Goal: Task Accomplishment & Management: Use online tool/utility

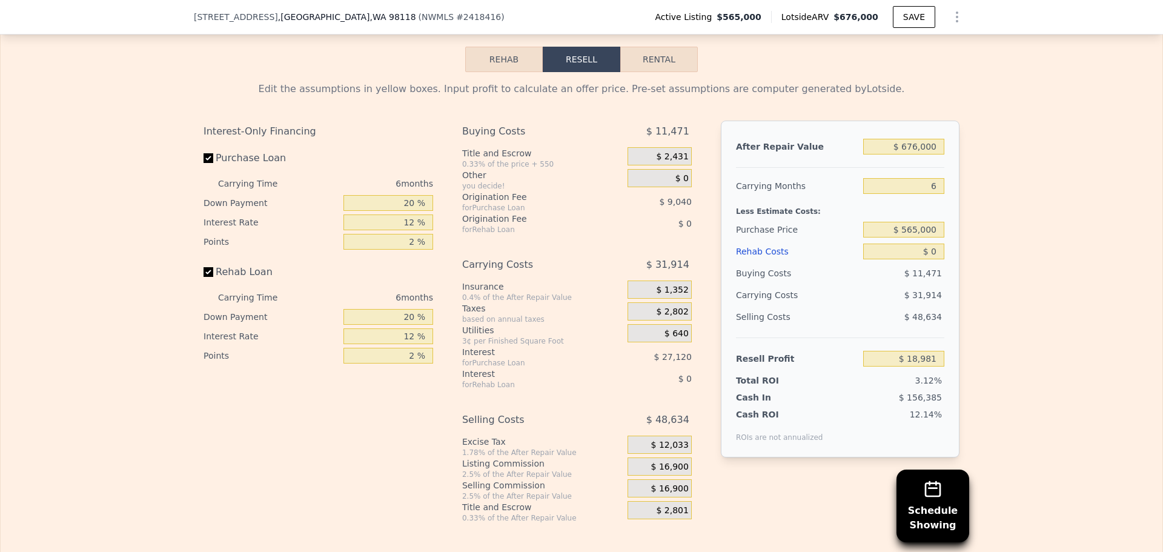
scroll to position [1813, 0]
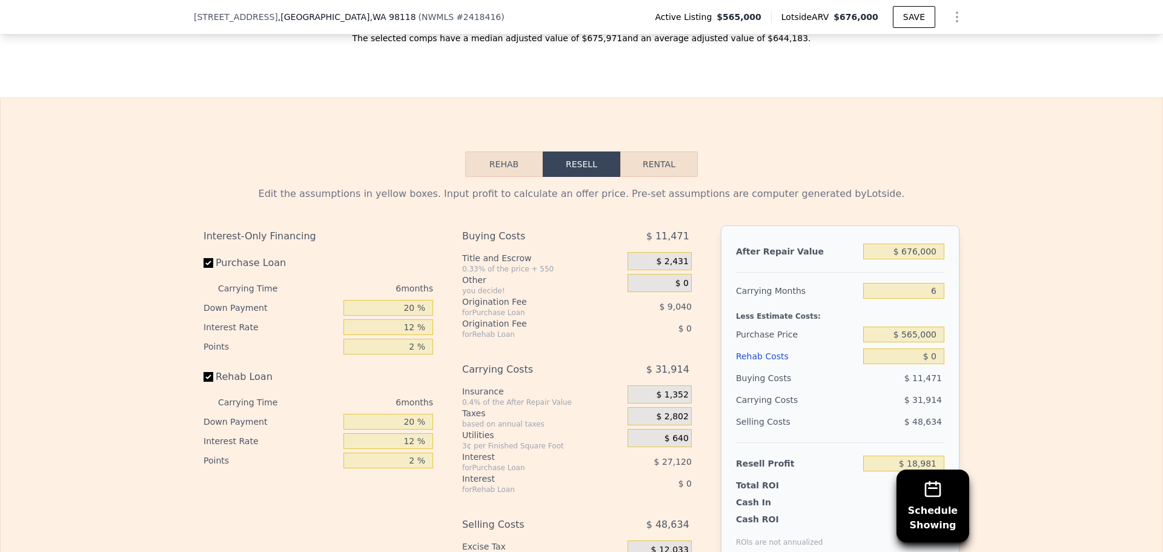
click at [631, 171] on button "Rental" at bounding box center [659, 163] width 78 height 25
select select "30"
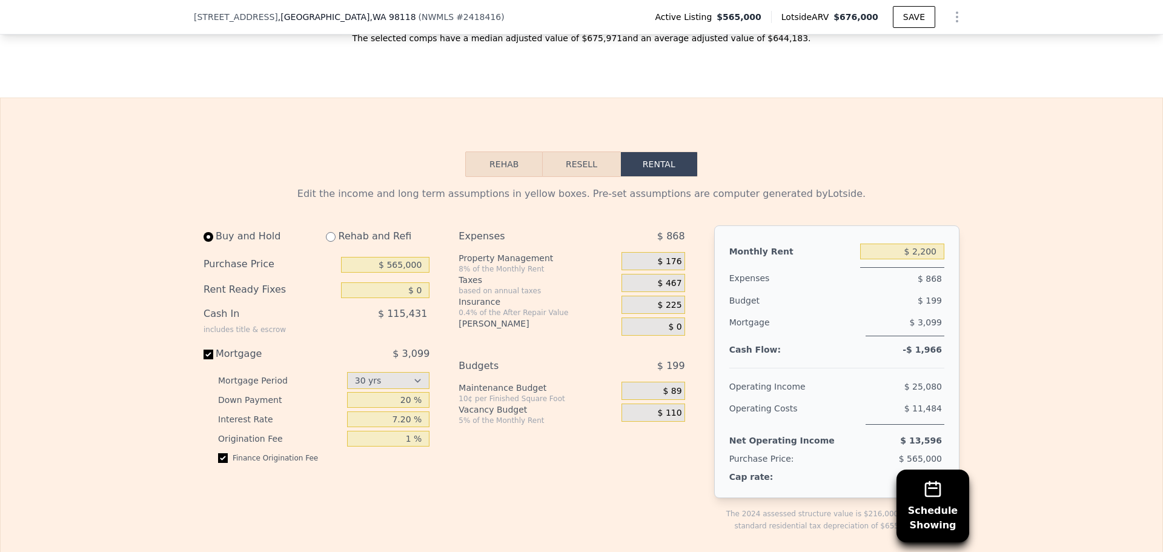
click at [494, 177] on button "Rehab" at bounding box center [504, 163] width 78 height 25
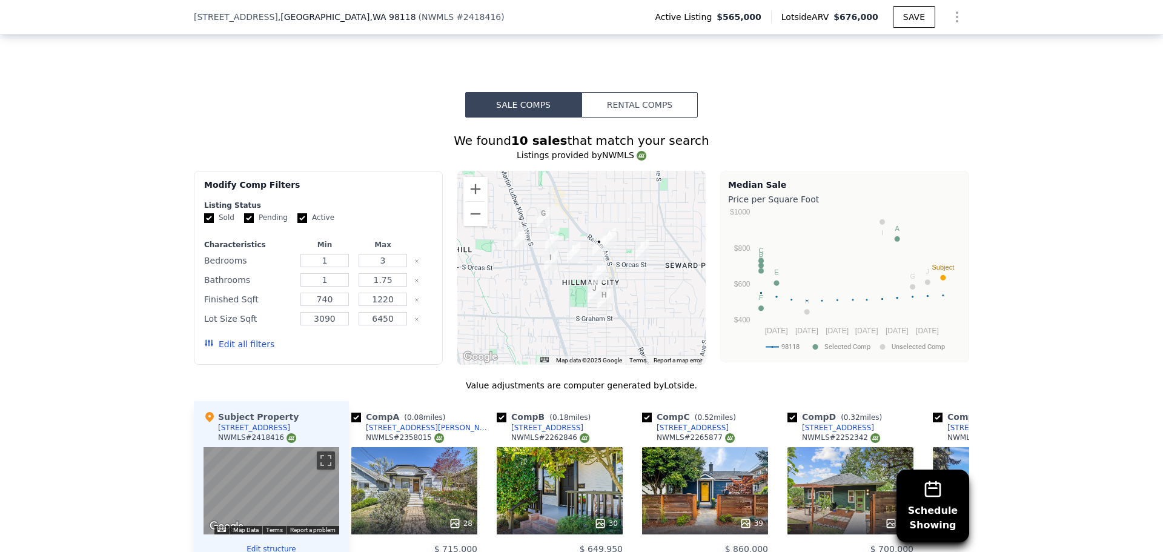
scroll to position [1147, 0]
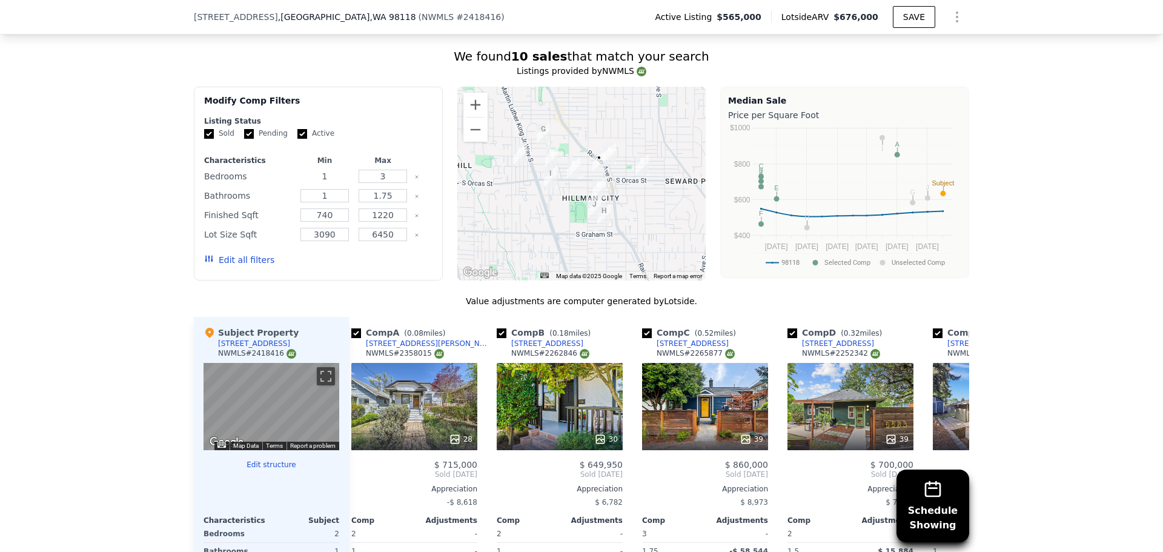
drag, startPoint x: 327, startPoint y: 188, endPoint x: 302, endPoint y: 196, distance: 26.2
click at [302, 196] on div "Characteristics Min Max Bedrooms 1 3 Bathrooms 1 1.75 Finished Sqft 740 1220 Lo…" at bounding box center [318, 216] width 228 height 121
type input "2"
type input "3"
click at [122, 239] on div "Schedule Showing We found 10 sales that match your search Listings provided by …" at bounding box center [581, 371] width 1163 height 677
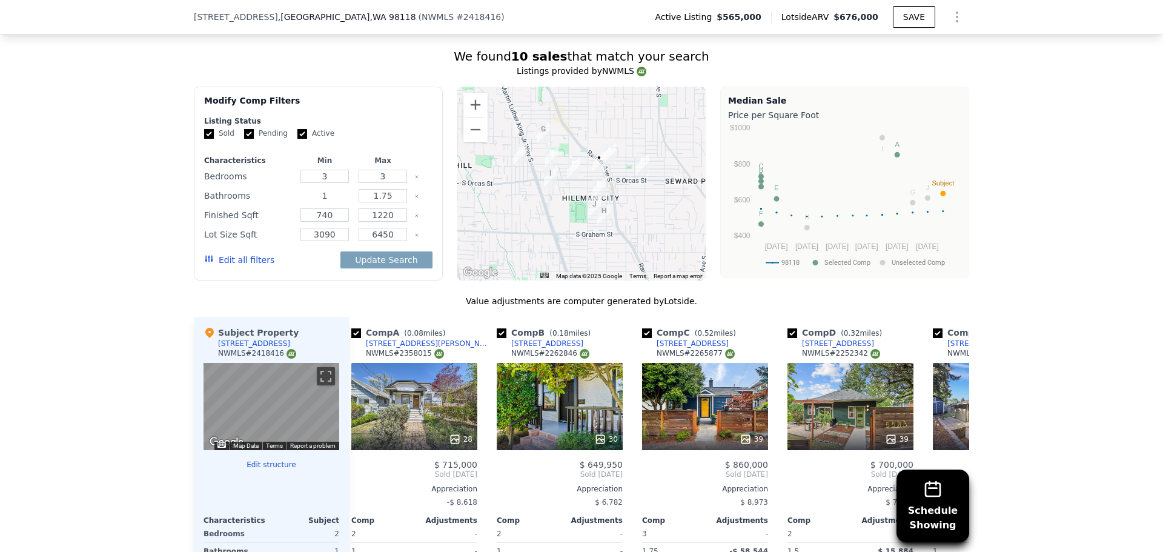
click at [333, 202] on input "1" at bounding box center [324, 195] width 48 height 13
type input "1.5"
click at [96, 242] on div "Schedule Showing We found 10 sales that match your search Listings provided by …" at bounding box center [581, 371] width 1163 height 677
click at [402, 268] on button "Update Search" at bounding box center [385, 259] width 91 height 17
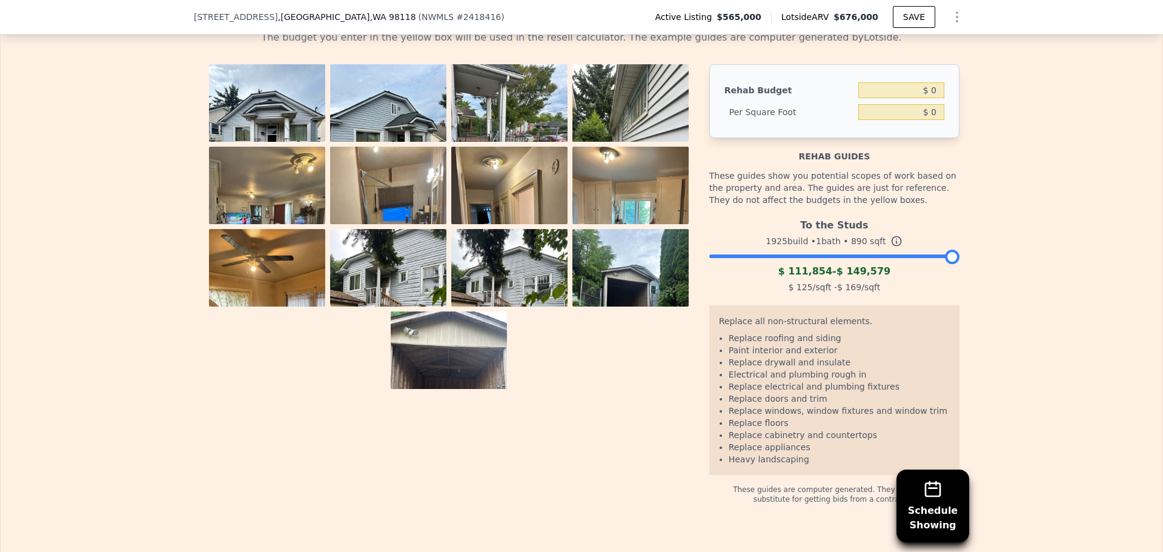
scroll to position [1995, 0]
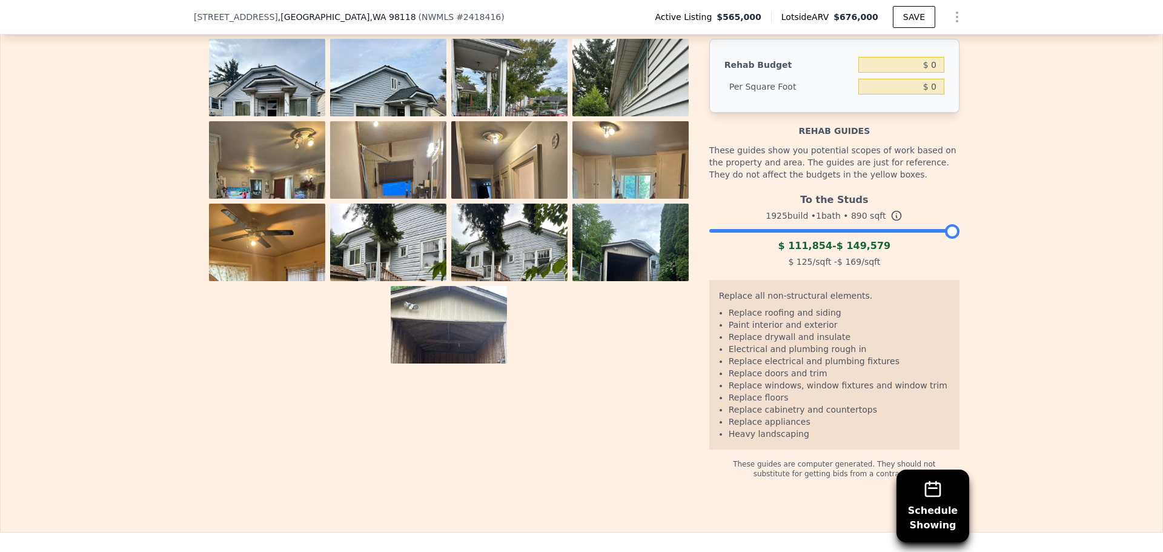
click at [891, 222] on icon at bounding box center [897, 216] width 12 height 12
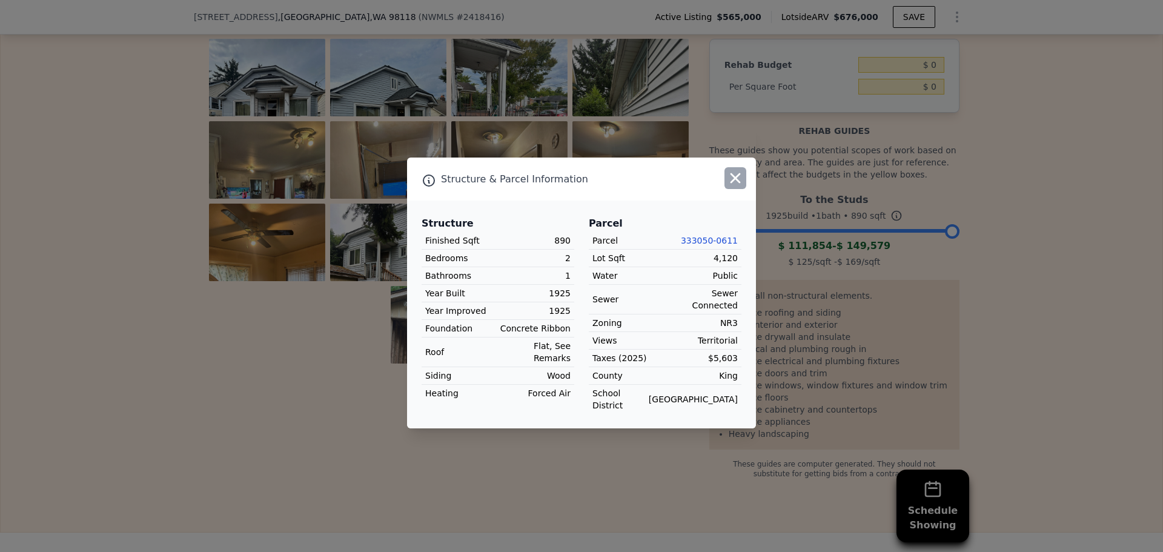
click at [736, 187] on icon "button" at bounding box center [735, 178] width 17 height 17
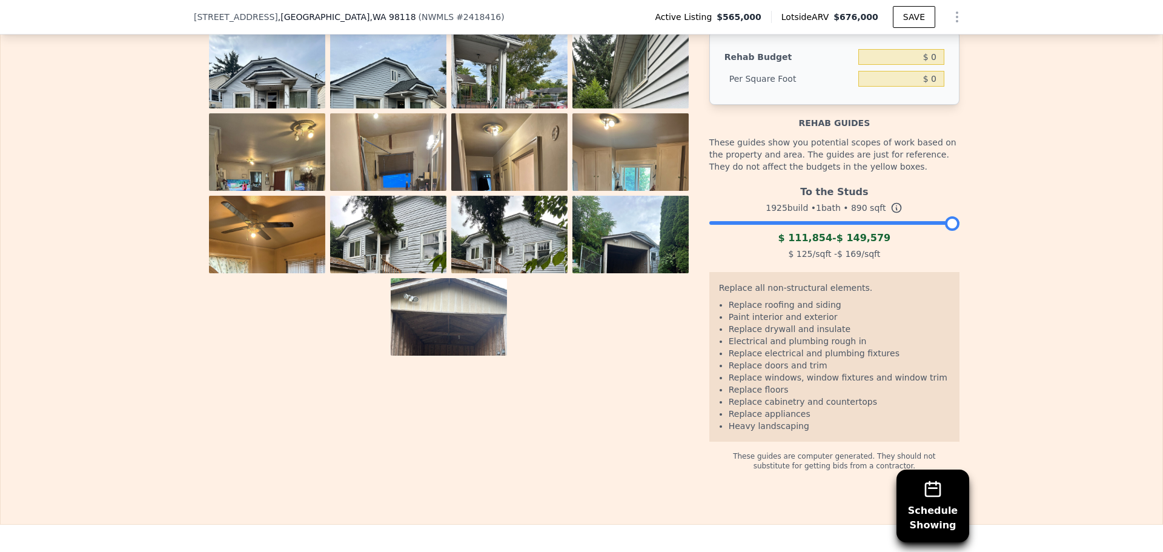
scroll to position [1934, 0]
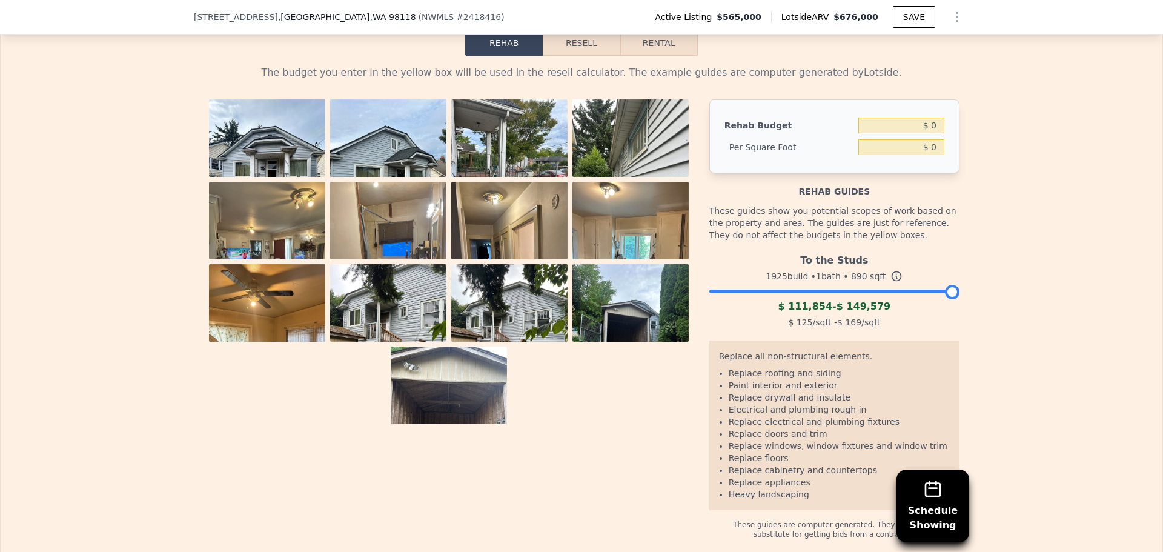
click at [376, 302] on img at bounding box center [388, 341] width 116 height 155
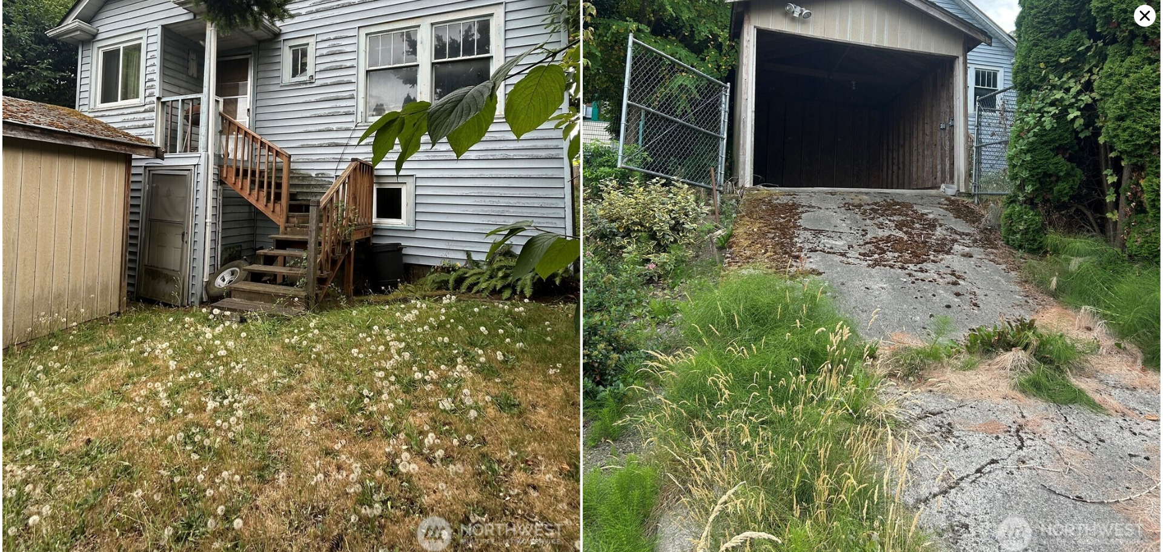
scroll to position [4602, 0]
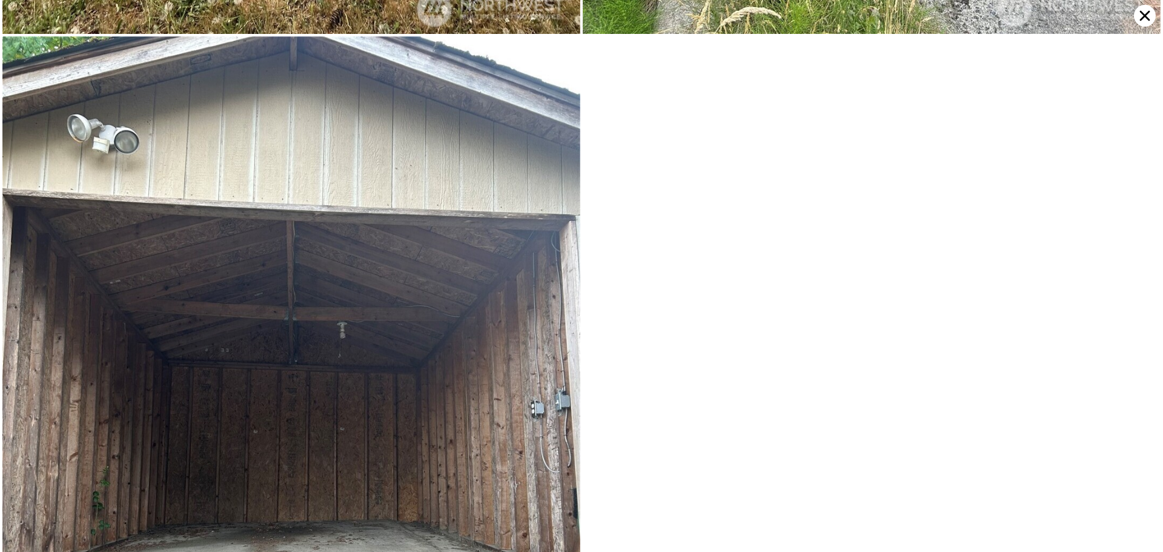
click at [1142, 20] on icon at bounding box center [1145, 16] width 22 height 22
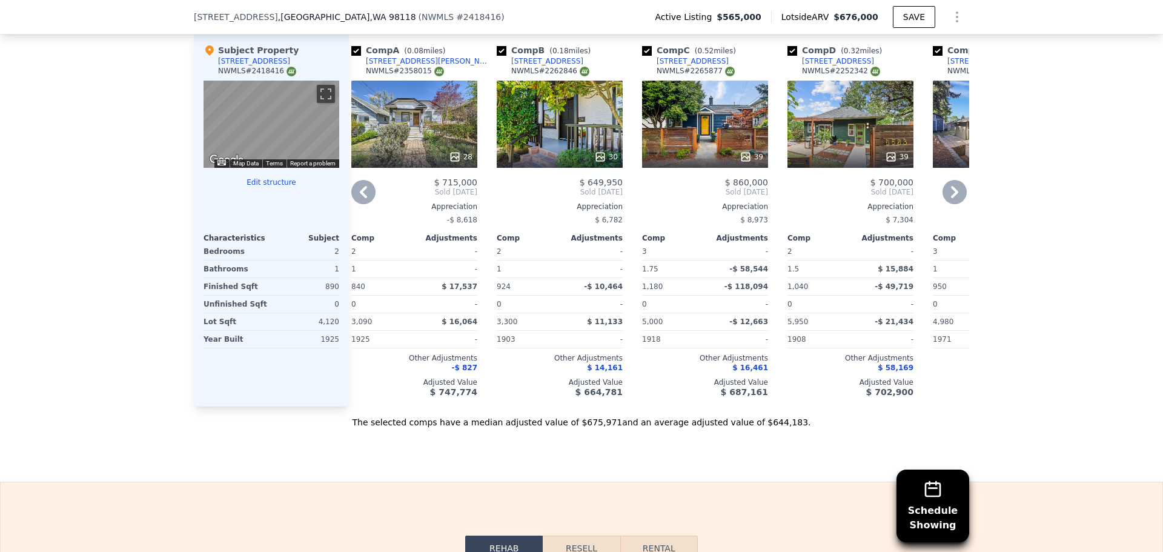
scroll to position [1329, 0]
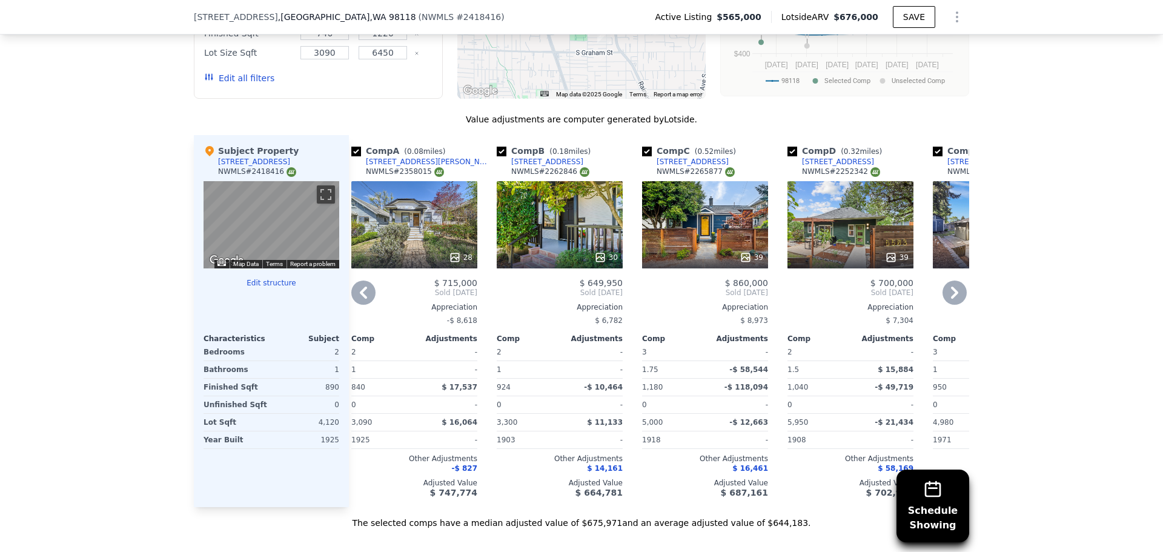
click at [697, 239] on div "39" at bounding box center [705, 224] width 126 height 87
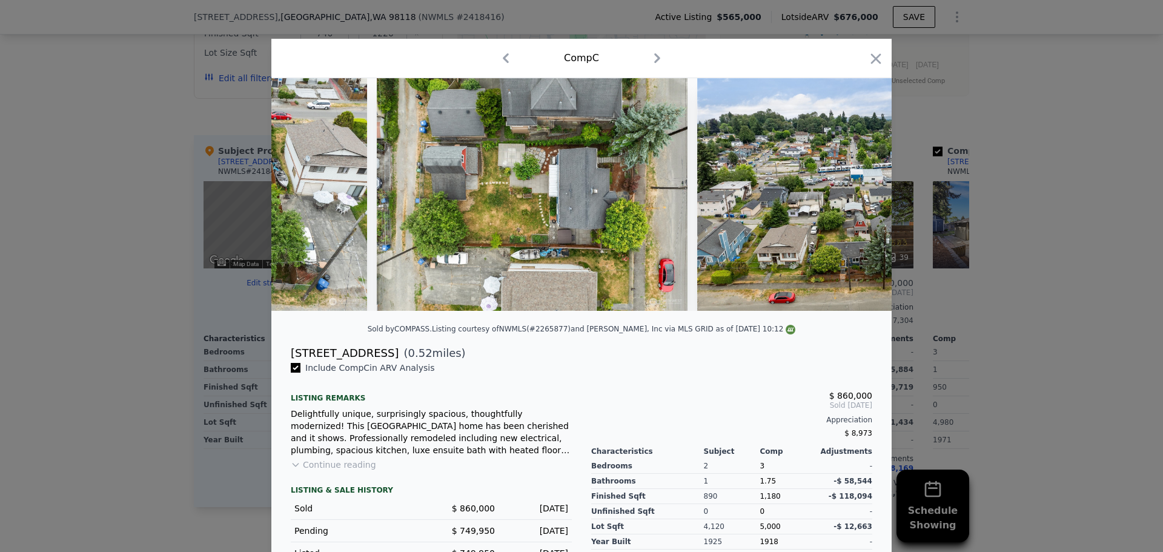
scroll to position [0, 12838]
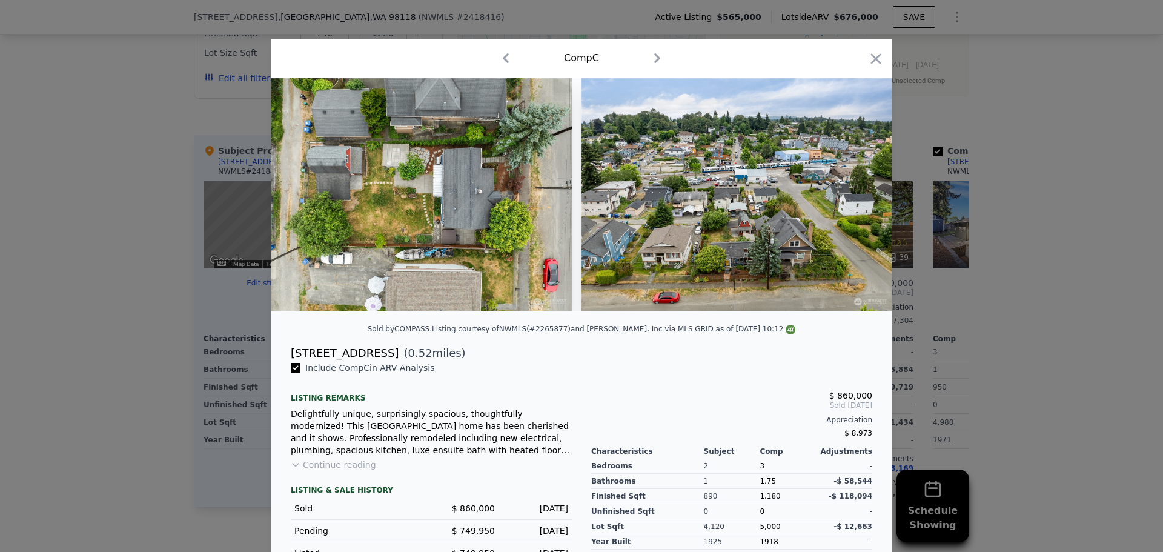
click at [1019, 293] on div at bounding box center [581, 276] width 1163 height 552
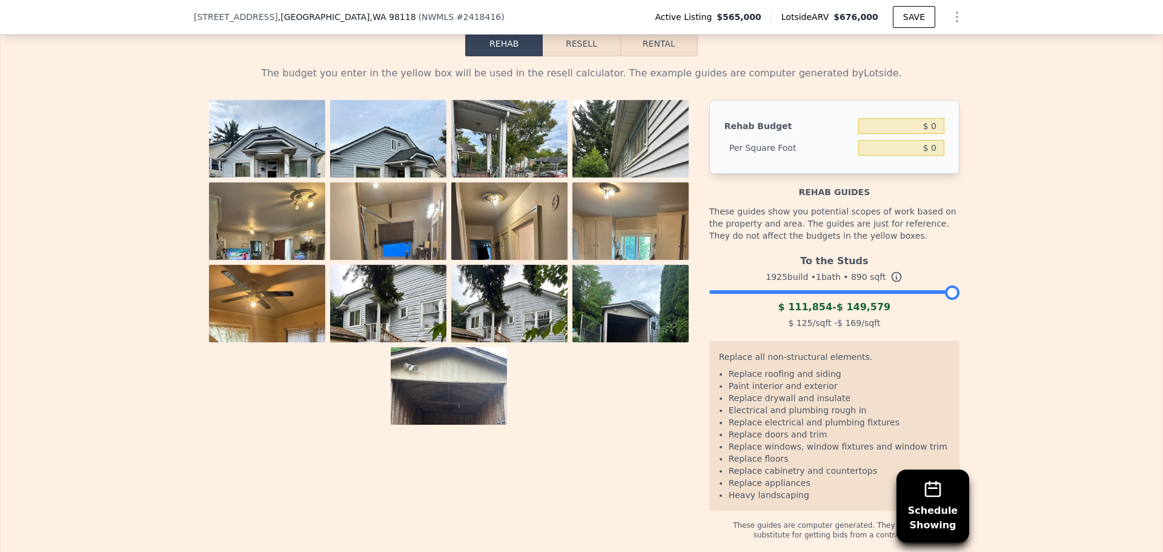
scroll to position [1934, 0]
click at [922, 133] on input "$ 0" at bounding box center [901, 126] width 86 height 16
type input "$ 120,000"
click at [1006, 154] on div "The budget you enter in the yellow box will be used in the resell calculator. T…" at bounding box center [582, 297] width 1162 height 483
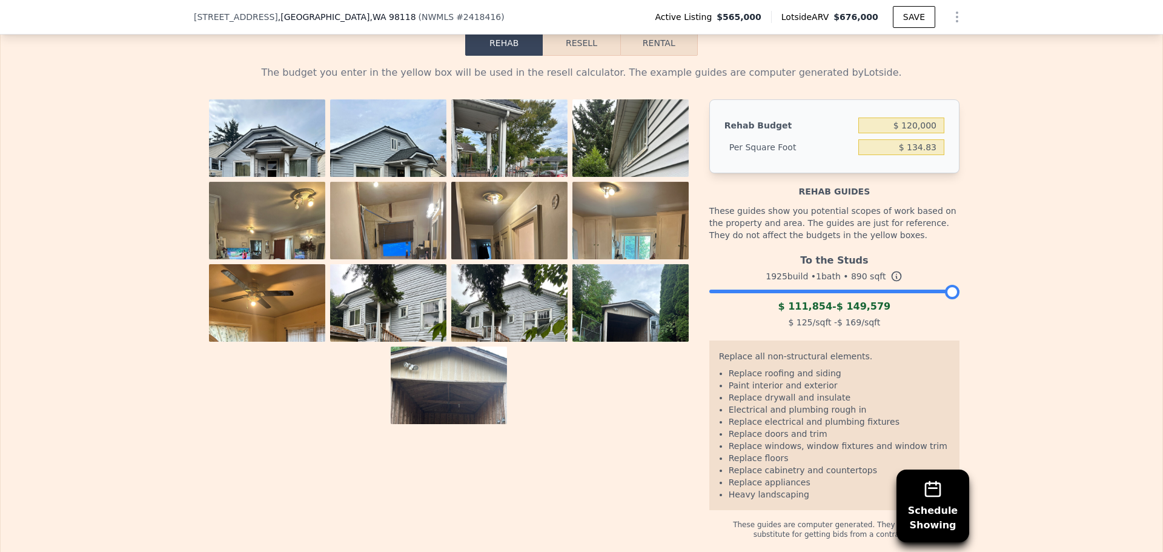
type input "$ 134.83"
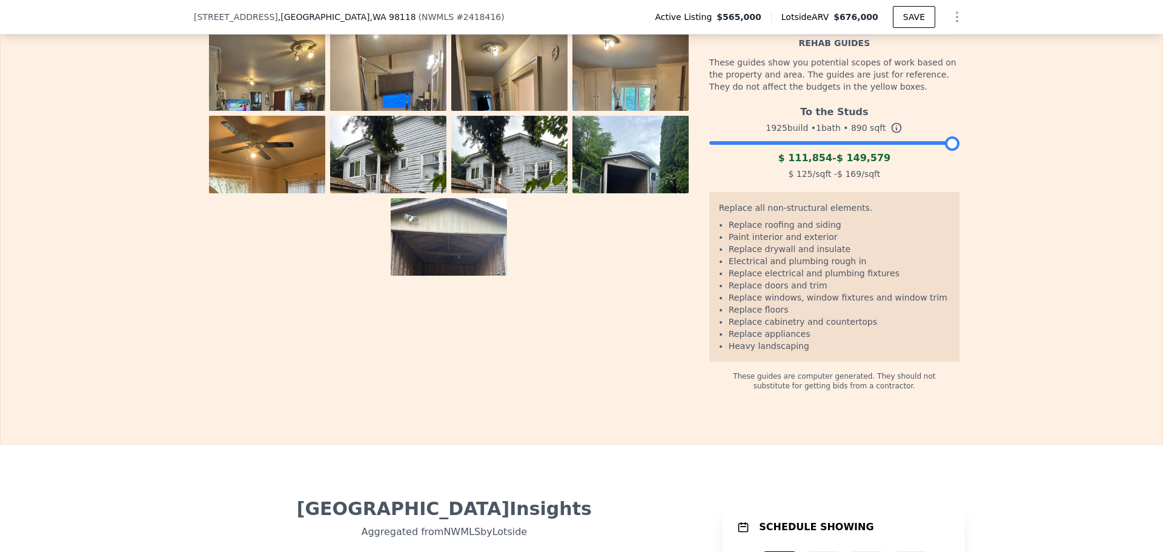
scroll to position [2116, 0]
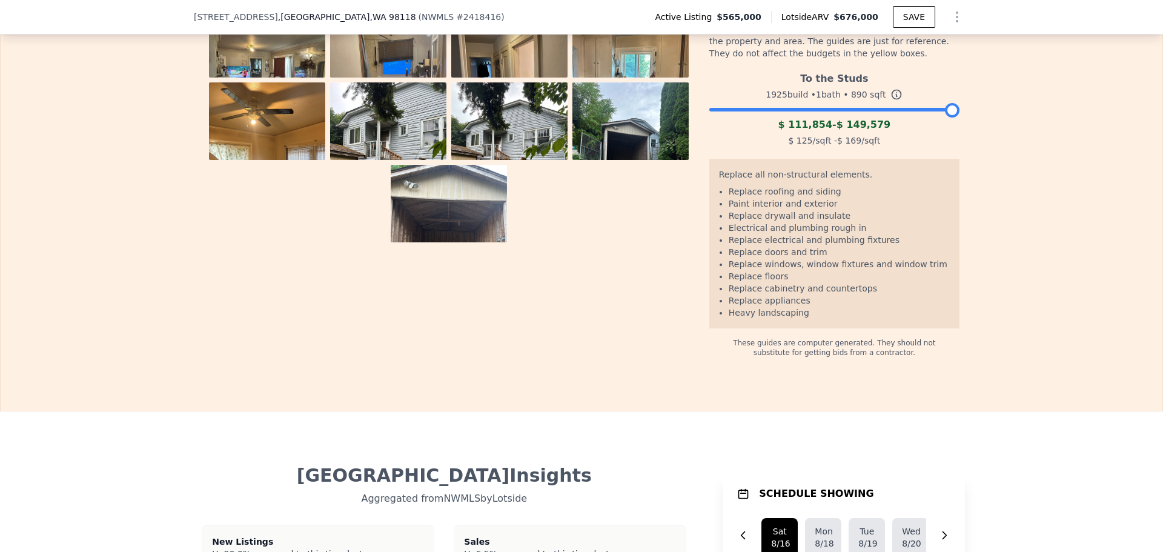
drag, startPoint x: 941, startPoint y: 125, endPoint x: 953, endPoint y: 132, distance: 13.3
click at [953, 118] on div at bounding box center [952, 110] width 15 height 15
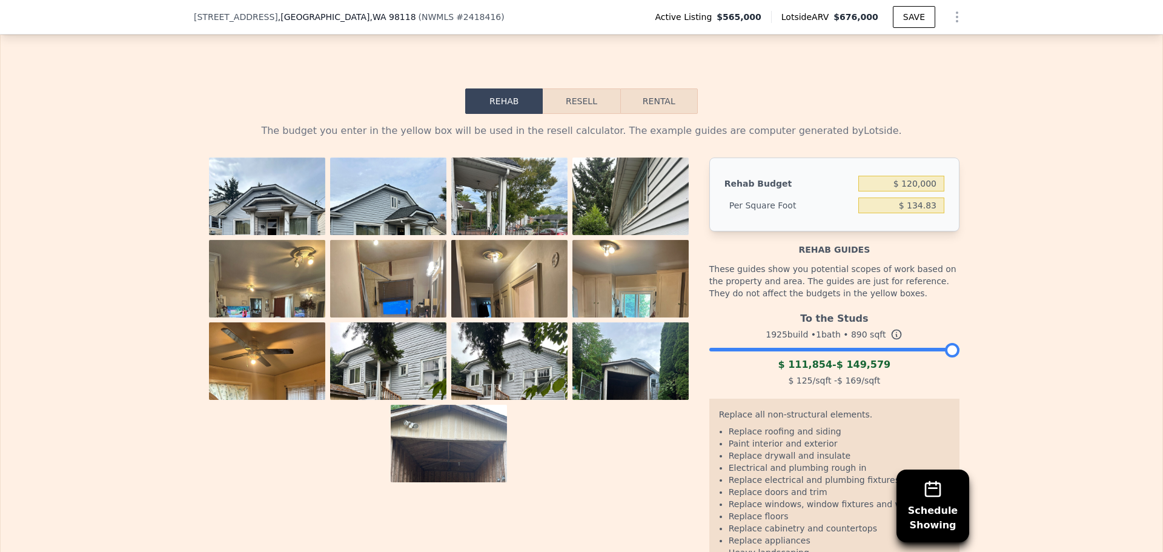
scroll to position [1874, 0]
